Goal: Information Seeking & Learning: Check status

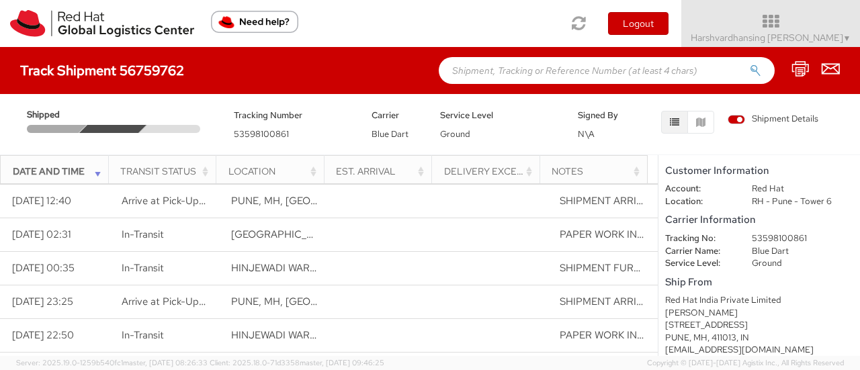
scroll to position [166, 0]
click at [699, 126] on button "button" at bounding box center [700, 122] width 27 height 23
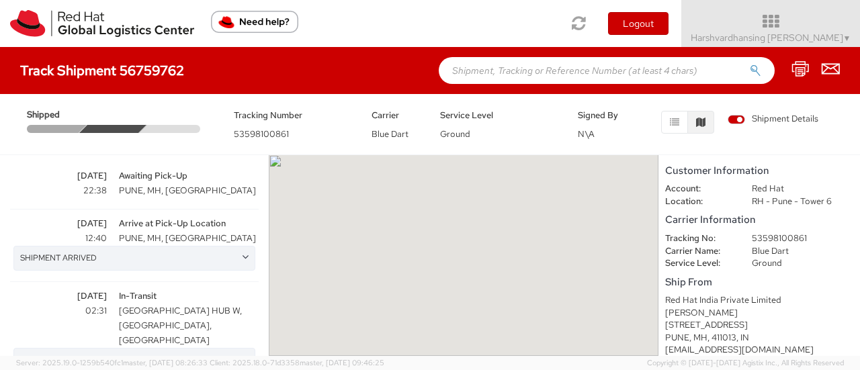
click at [699, 126] on button "button" at bounding box center [700, 122] width 27 height 23
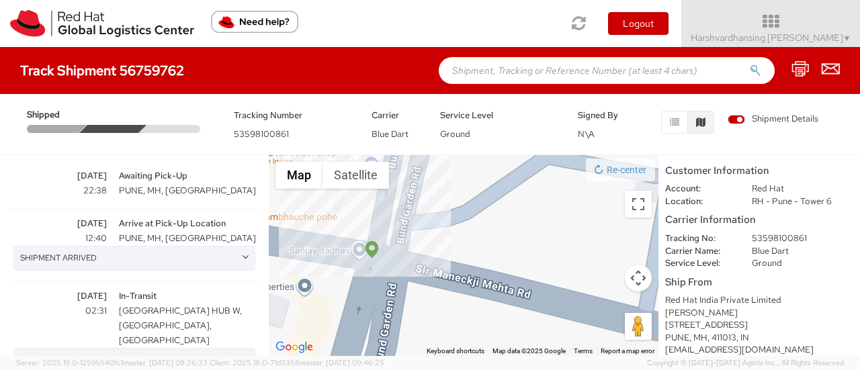
click at [374, 257] on img at bounding box center [371, 249] width 13 height 17
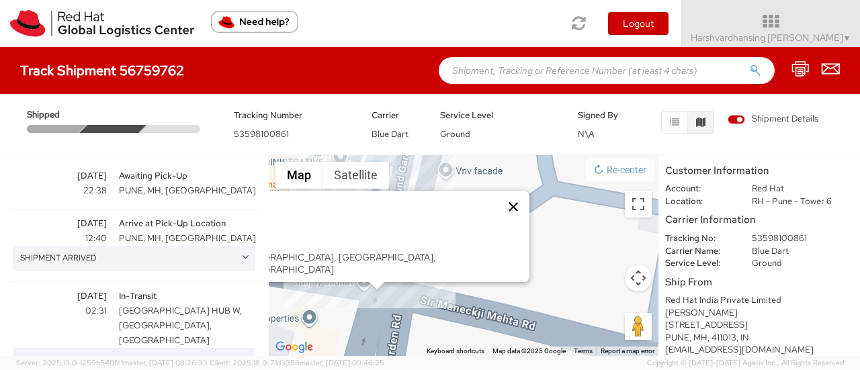
click at [497, 208] on button "Close" at bounding box center [513, 207] width 32 height 32
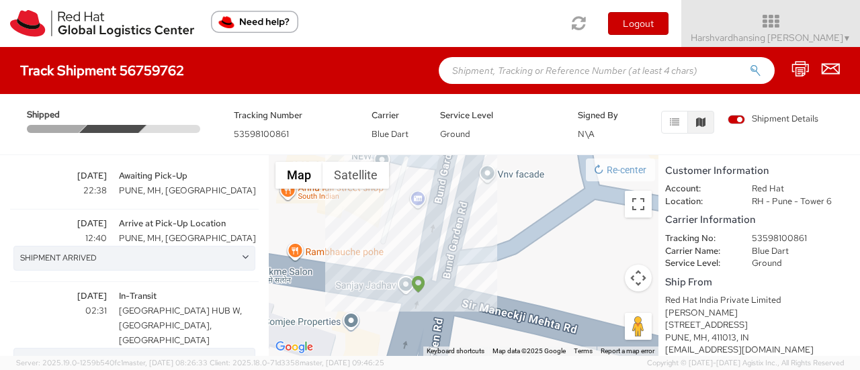
drag, startPoint x: 269, startPoint y: 198, endPoint x: 343, endPoint y: 200, distance: 73.9
click at [335, 200] on div at bounding box center [464, 255] width 390 height 201
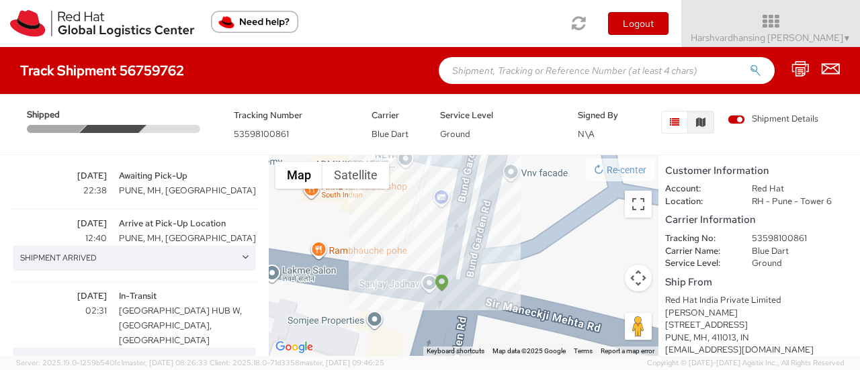
click at [677, 120] on icon "button" at bounding box center [674, 122] width 9 height 9
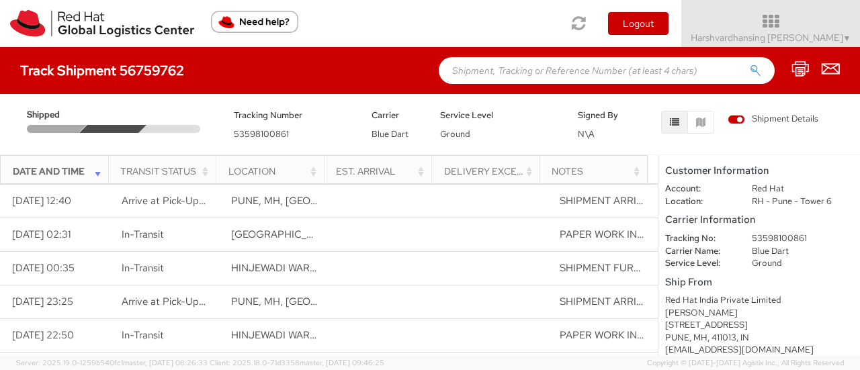
click at [735, 118] on span "Shipment Details" at bounding box center [773, 119] width 91 height 13
click at [0, 0] on input "Shipment Details" at bounding box center [0, 0] width 0 height 0
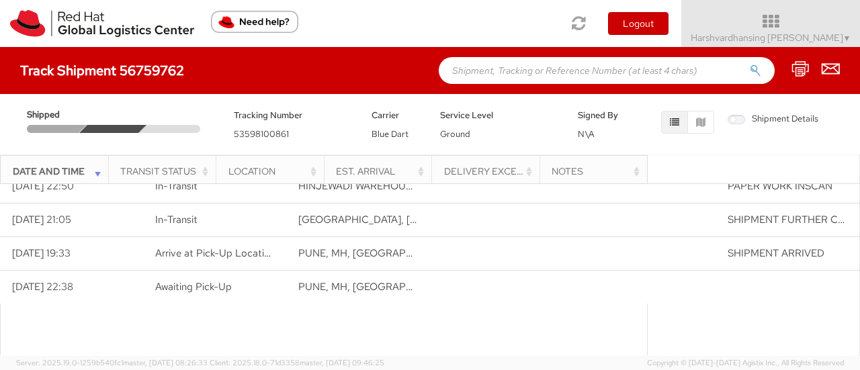
scroll to position [162, 0]
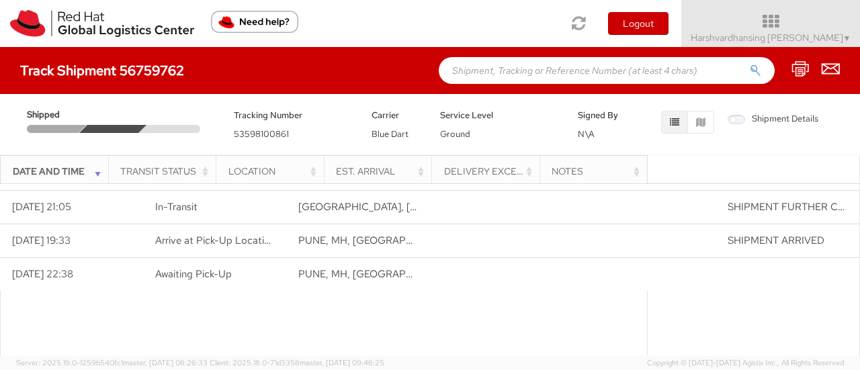
click at [273, 306] on div at bounding box center [324, 324] width 648 height 66
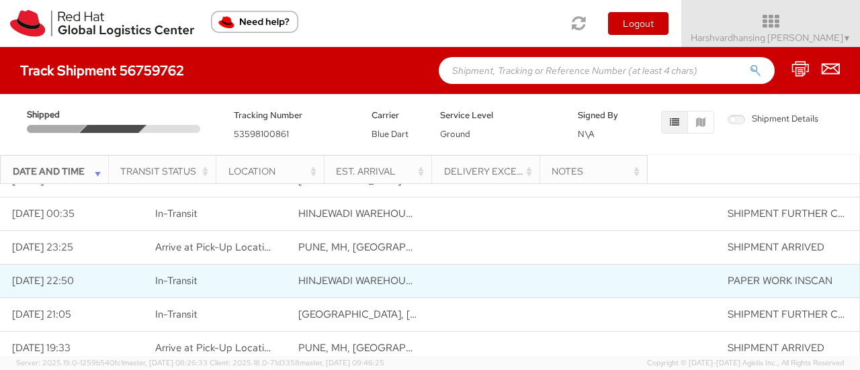
scroll to position [28, 0]
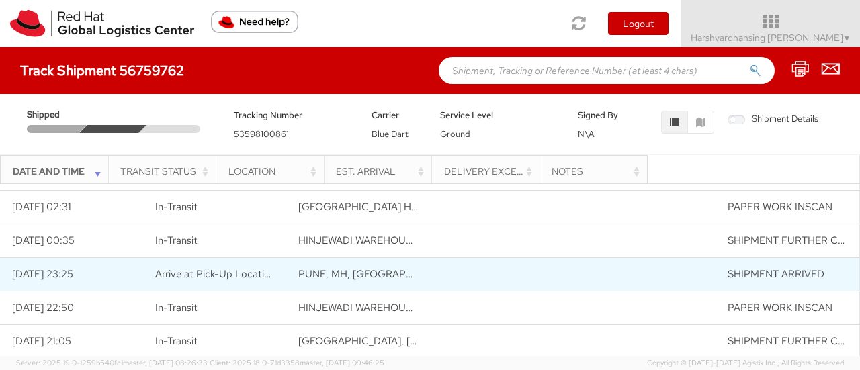
click at [314, 277] on span "PUNE, MH, IN" at bounding box center [376, 273] width 157 height 13
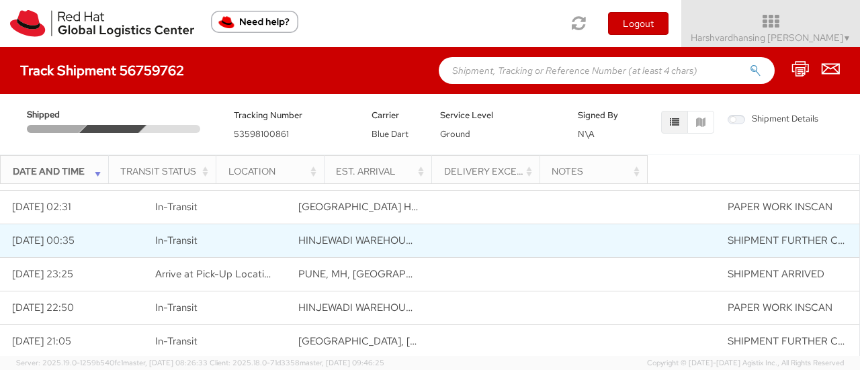
click at [326, 235] on span "HINJEWADI WAREHOUSE, KONDHWA, MAHARASHTRA" at bounding box center [466, 240] width 336 height 13
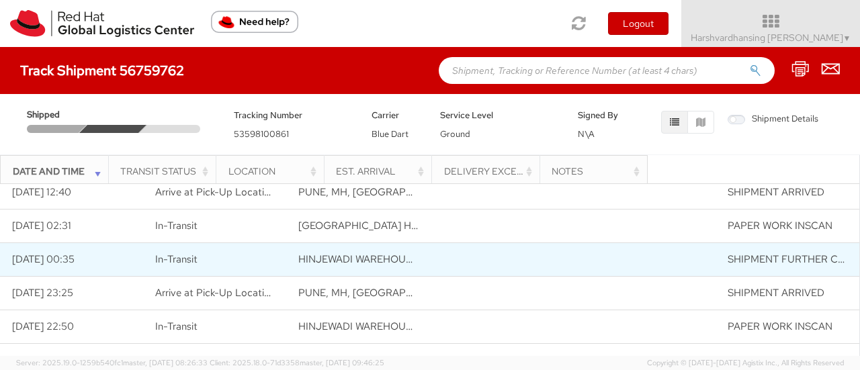
scroll to position [0, 0]
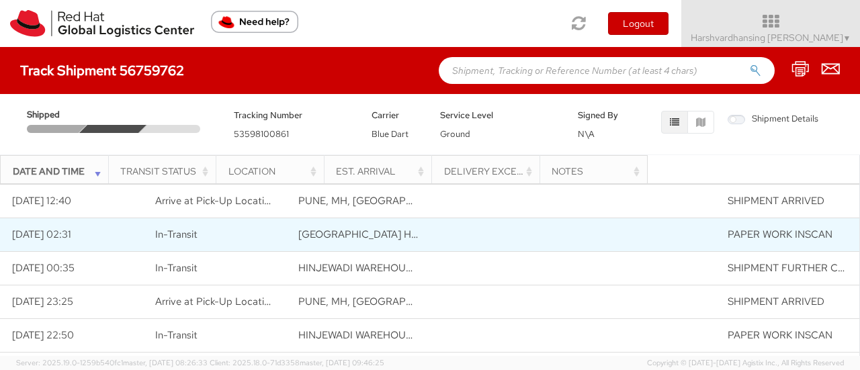
click at [322, 235] on span "VADGAON GROUND HUB W, KONDHWA, MAHARASHTRA" at bounding box center [475, 234] width 354 height 13
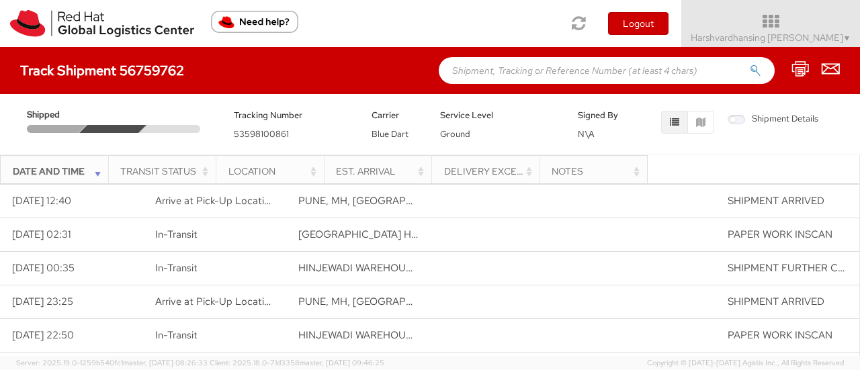
click at [206, 175] on div "Transit Status" at bounding box center [165, 171] width 91 height 13
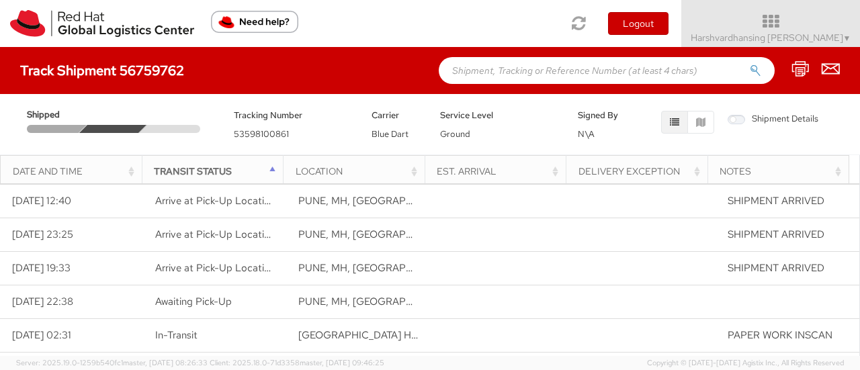
click at [273, 170] on div "Transit Status" at bounding box center [216, 171] width 125 height 13
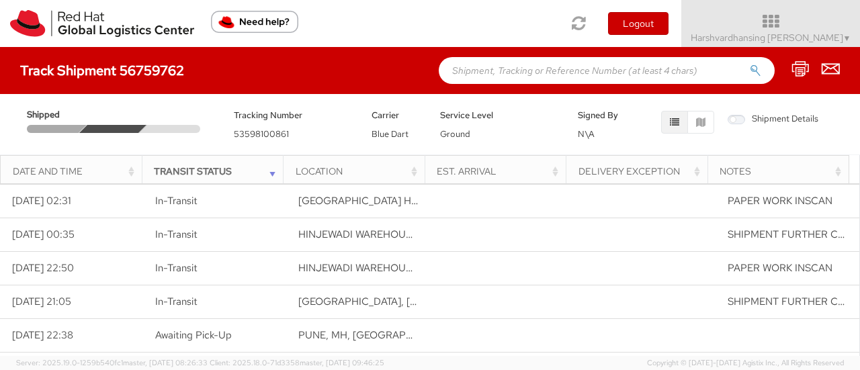
click at [423, 171] on th "Location" at bounding box center [354, 171] width 142 height 32
click at [423, 175] on th "Location" at bounding box center [354, 171] width 142 height 32
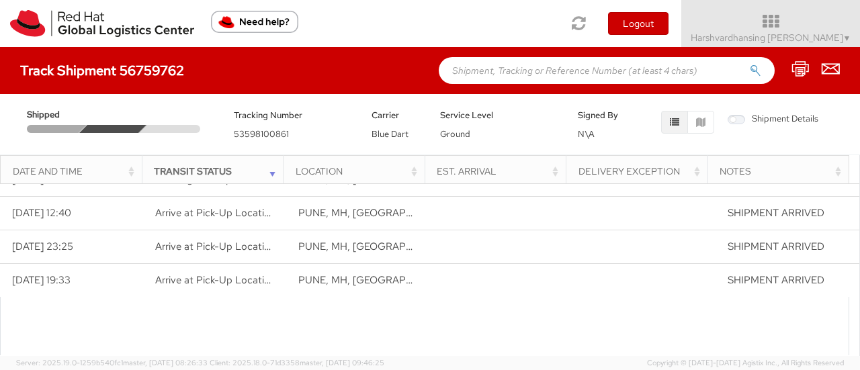
scroll to position [162, 0]
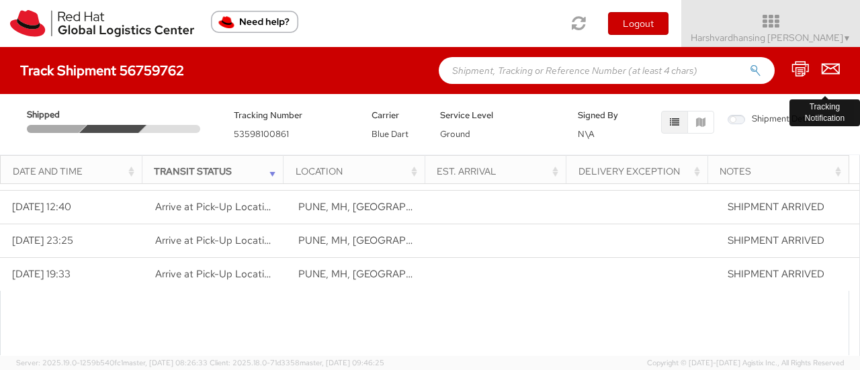
click at [837, 71] on icon at bounding box center [831, 68] width 18 height 17
click at [829, 70] on icon at bounding box center [831, 68] width 18 height 17
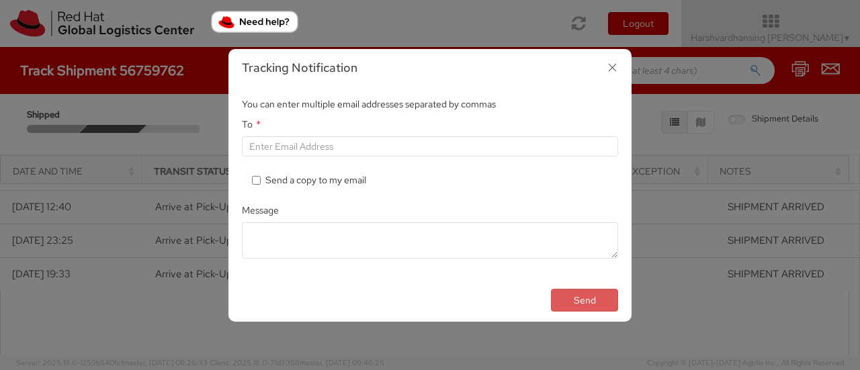
click at [619, 69] on icon "button" at bounding box center [612, 67] width 19 height 19
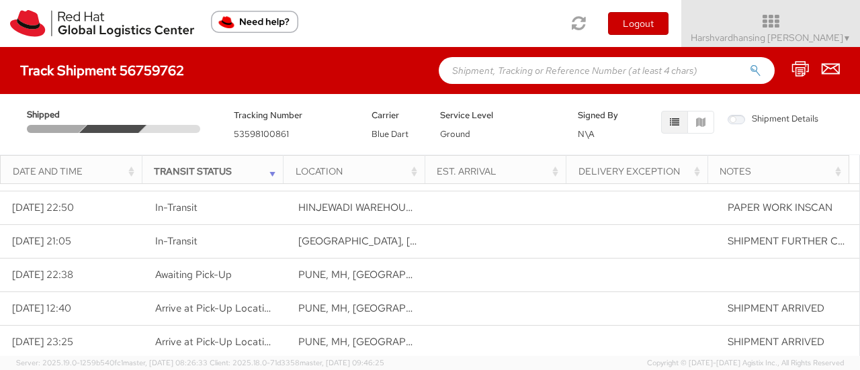
scroll to position [0, 0]
